Goal: Use online tool/utility: Utilize a website feature to perform a specific function

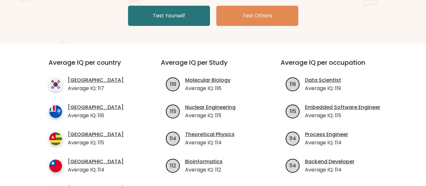
scroll to position [95, 0]
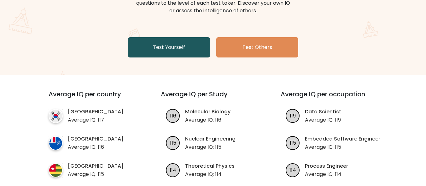
click at [178, 51] on link "Test Yourself" at bounding box center [169, 47] width 82 height 20
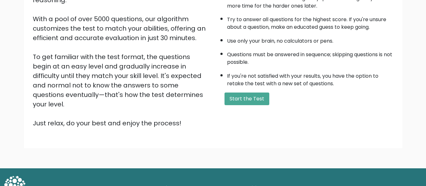
scroll to position [103, 0]
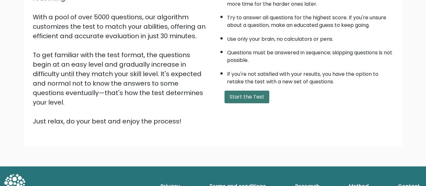
click at [255, 97] on button "Start the Test" at bounding box center [247, 97] width 45 height 13
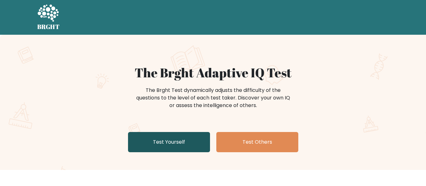
click at [161, 150] on link "Test Yourself" at bounding box center [169, 142] width 82 height 20
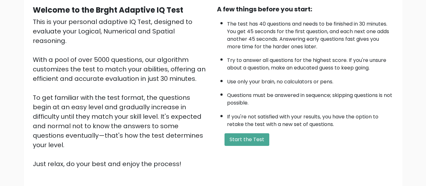
scroll to position [103, 0]
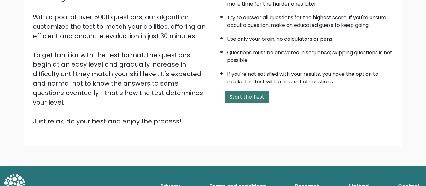
click at [255, 96] on button "Start the Test" at bounding box center [247, 97] width 45 height 13
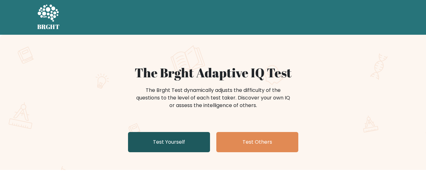
click at [150, 136] on link "Test Yourself" at bounding box center [169, 142] width 82 height 20
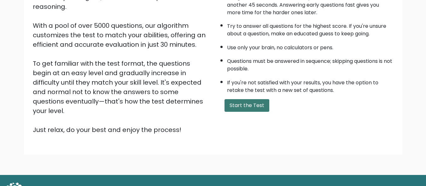
scroll to position [95, 0]
click at [235, 106] on button "Start the Test" at bounding box center [247, 105] width 45 height 13
